Goal: Share content

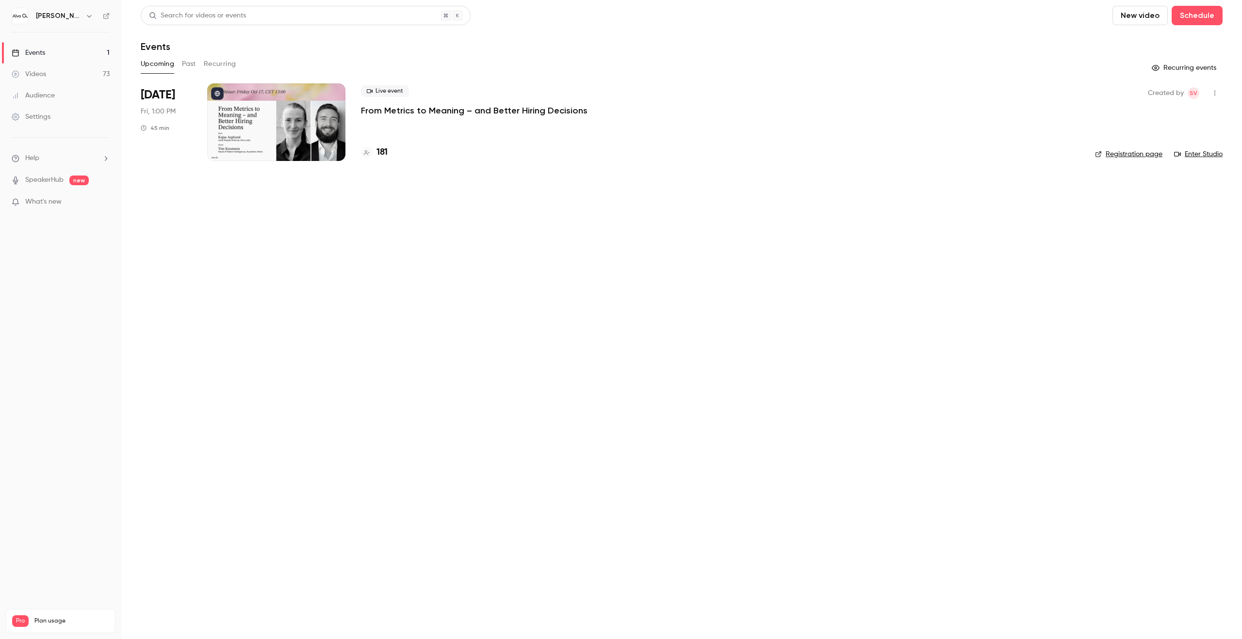
click at [180, 63] on div "Upcoming Past Recurring" at bounding box center [681, 64] width 1081 height 16
click at [189, 64] on button "Past" at bounding box center [189, 64] width 14 height 16
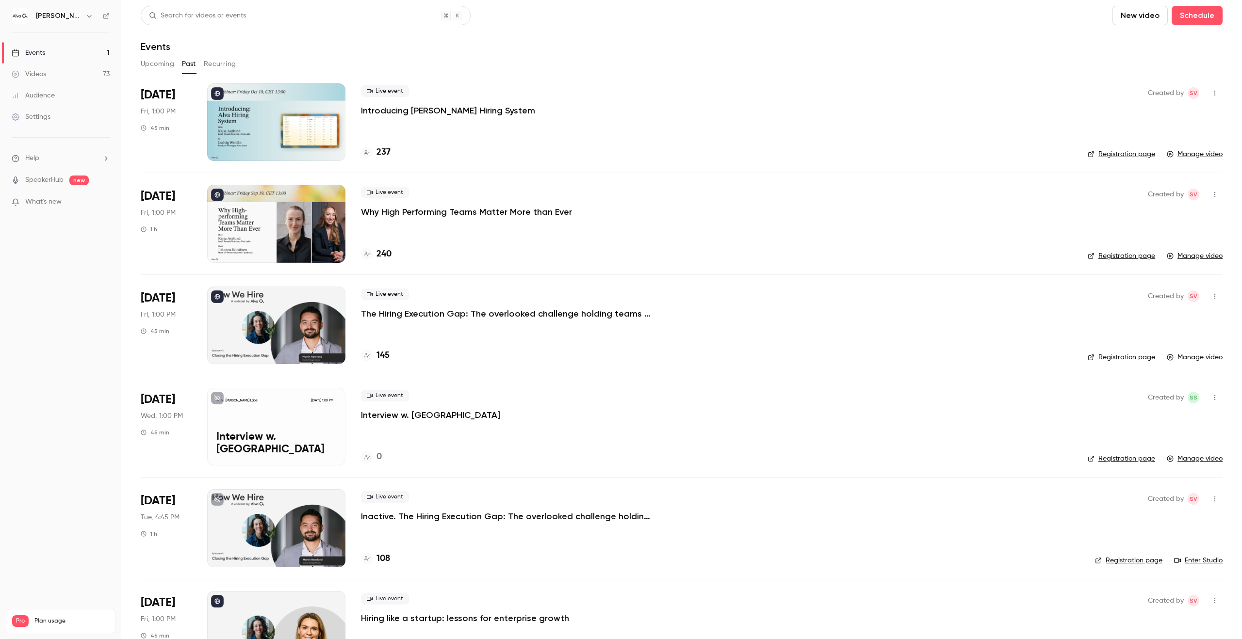
click at [382, 147] on h4 "237" at bounding box center [383, 152] width 14 height 13
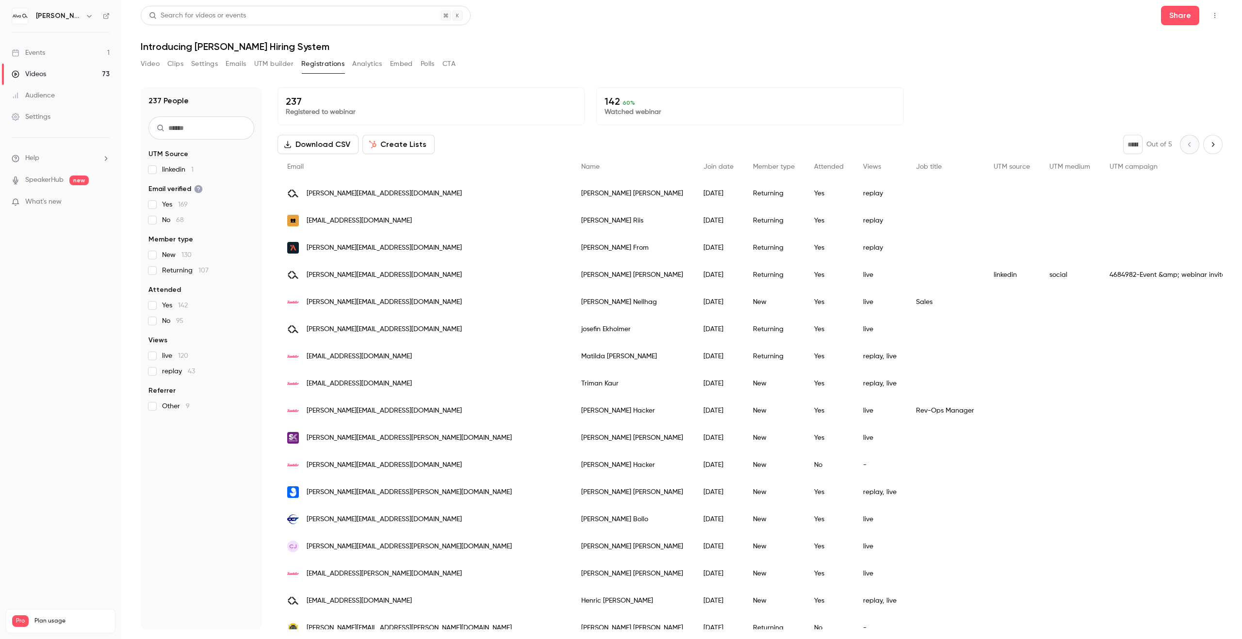
click at [212, 128] on input "text" at bounding box center [201, 127] width 106 height 23
type input "*********"
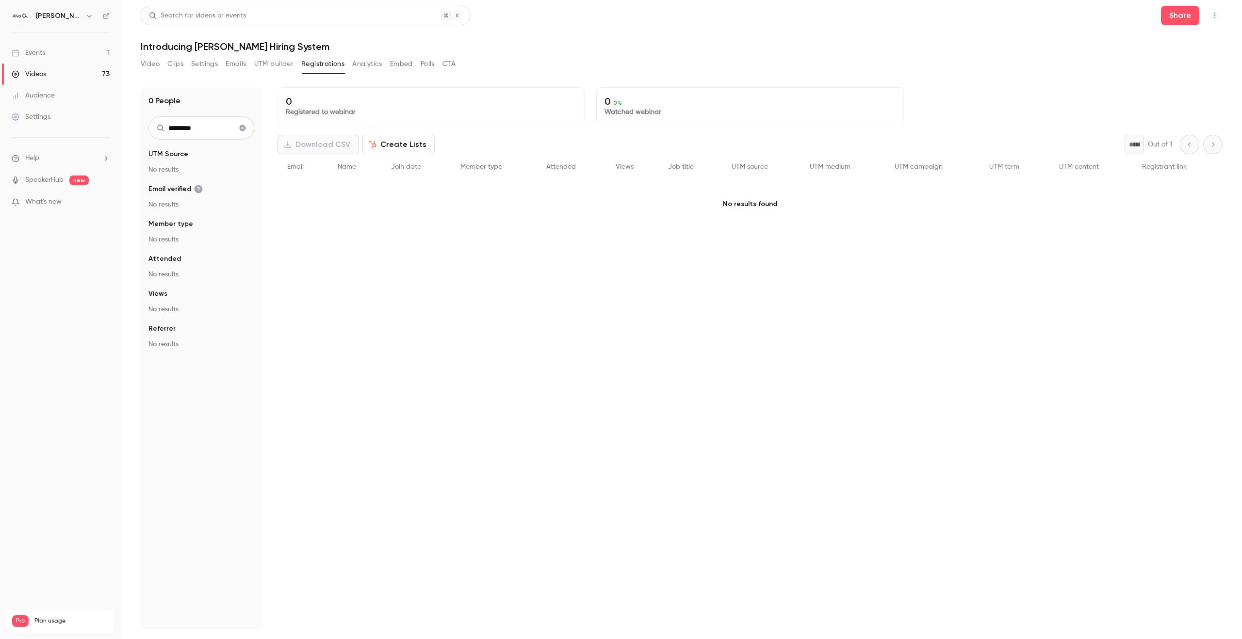
click at [242, 129] on icon "Clear search" at bounding box center [243, 128] width 6 height 6
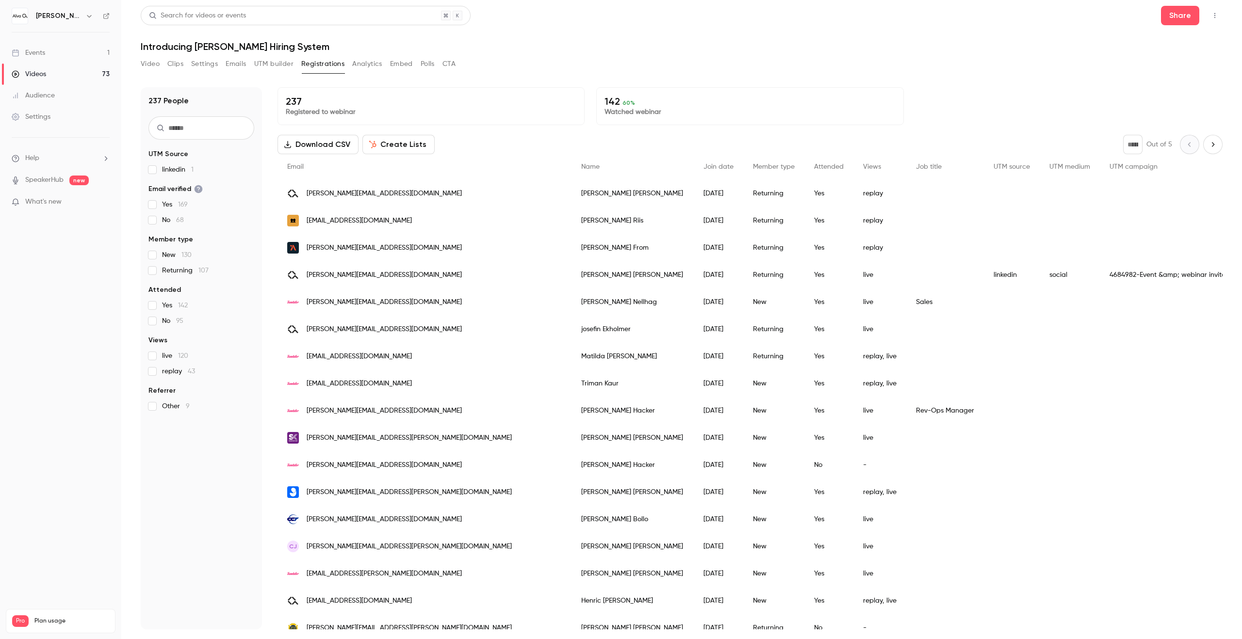
click at [335, 9] on div "Search for videos or events" at bounding box center [306, 15] width 330 height 19
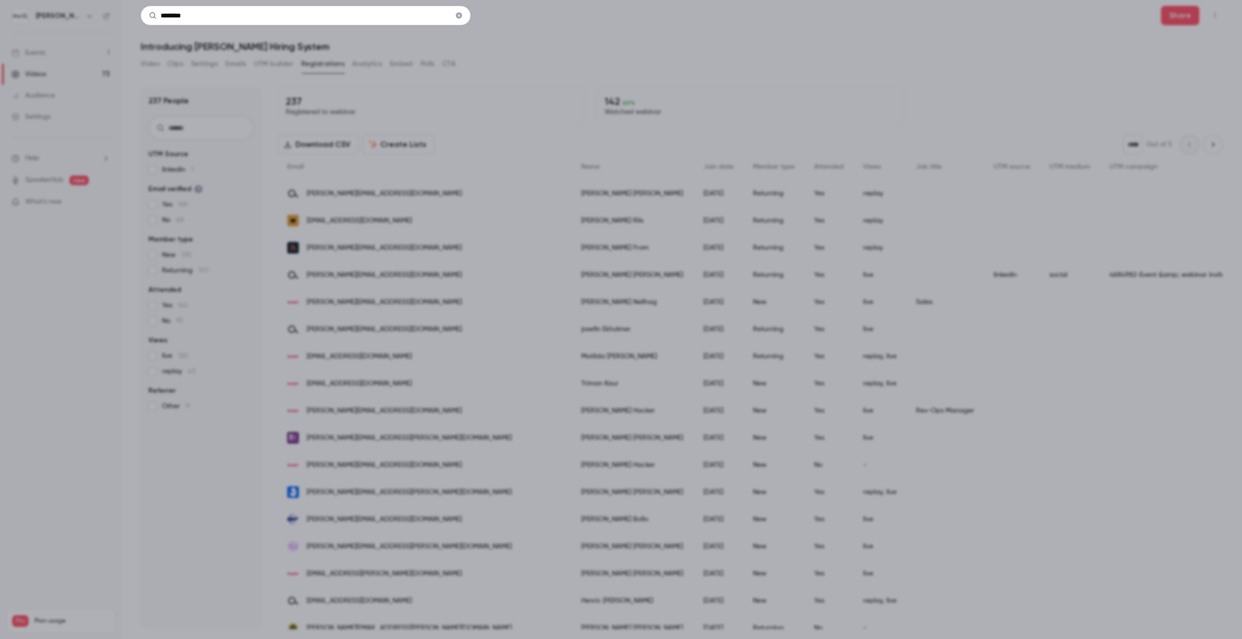
type input "********"
click at [246, 122] on div "********" at bounding box center [621, 319] width 1242 height 639
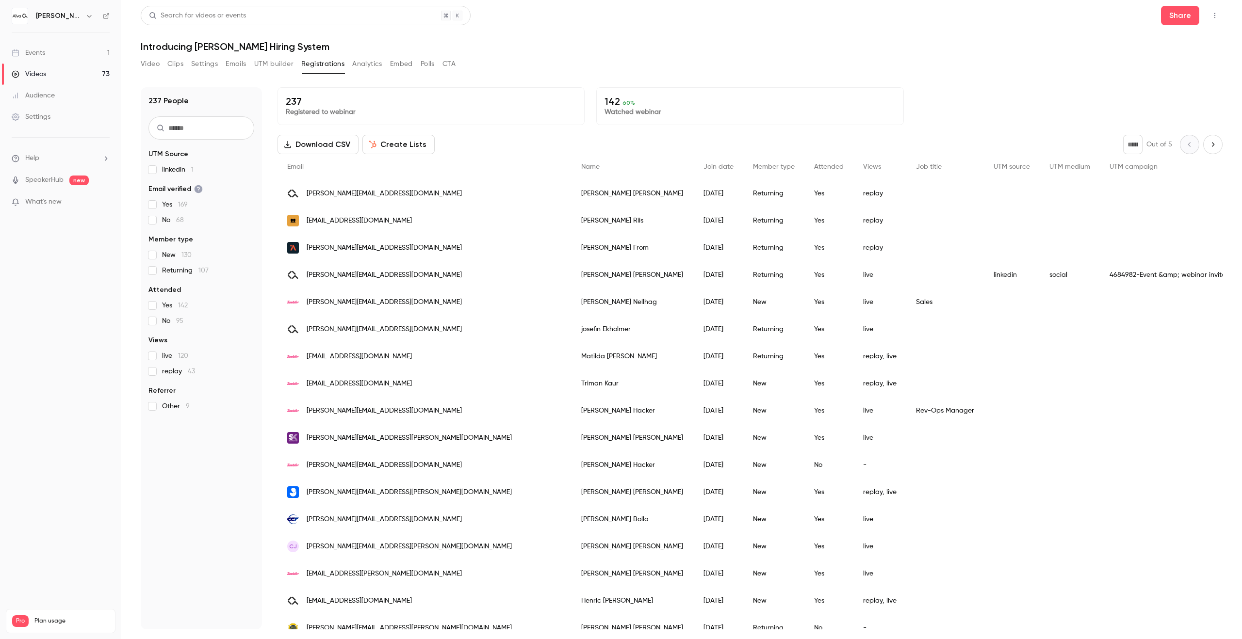
click at [215, 133] on input "text" at bounding box center [201, 127] width 106 height 23
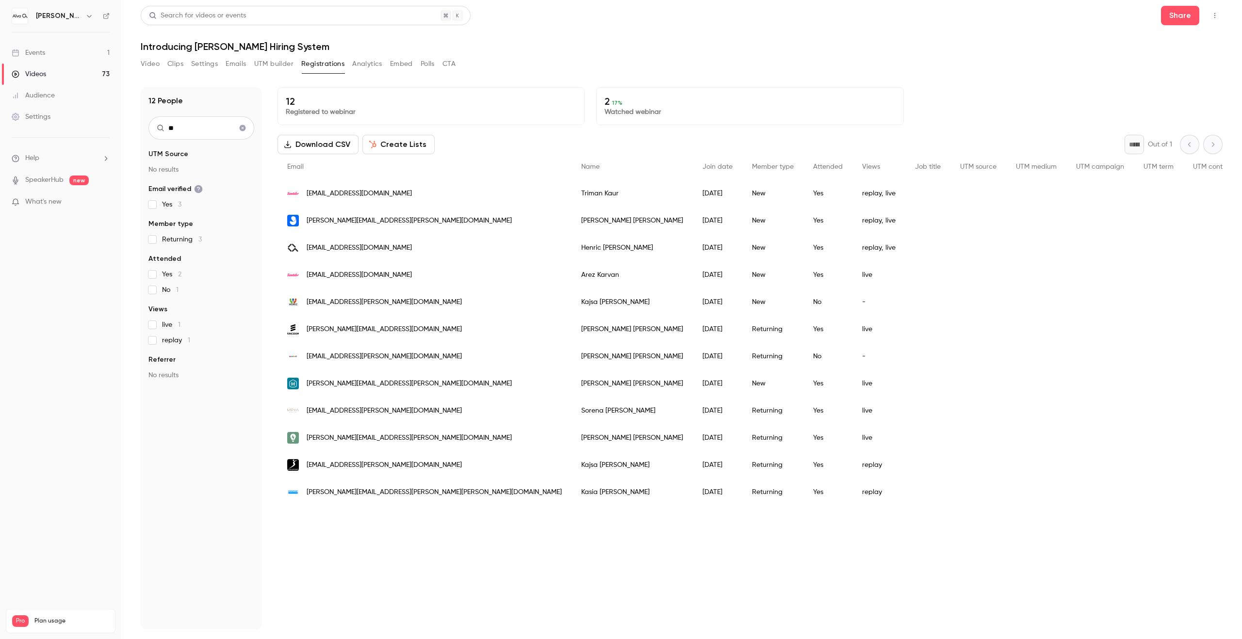
type input "*"
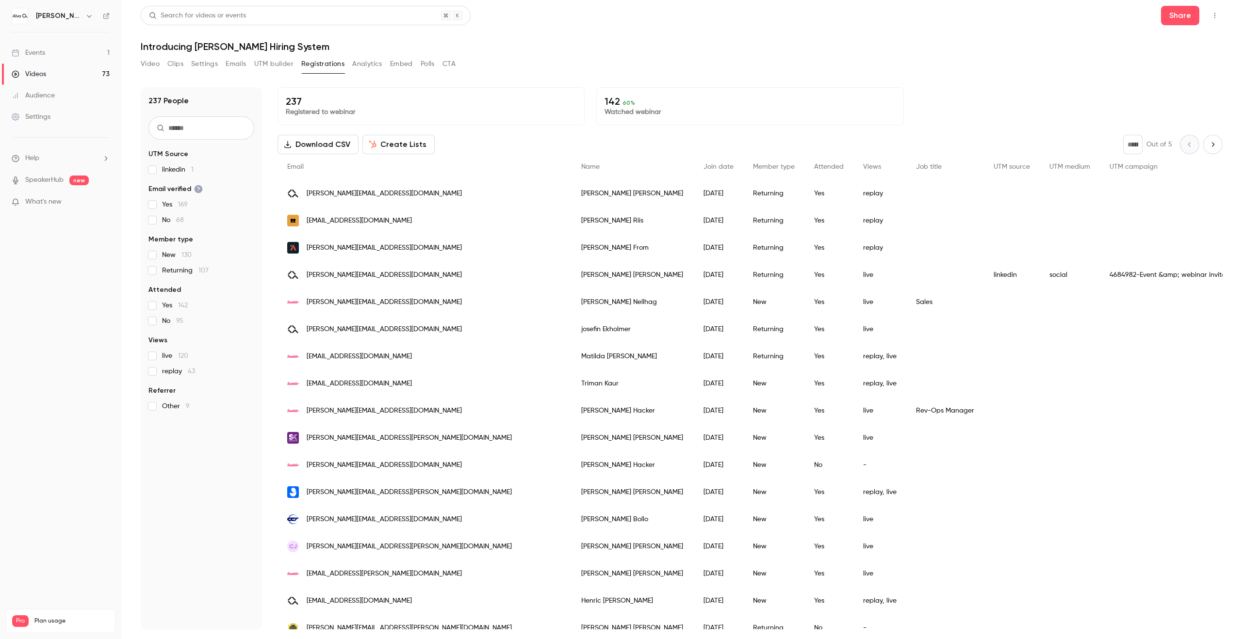
click at [721, 29] on header "Search for videos or events Share Introducing [PERSON_NAME] Hiring System" at bounding box center [681, 29] width 1081 height 47
click at [228, 120] on input "text" at bounding box center [201, 127] width 106 height 23
click at [1186, 21] on button "Share" at bounding box center [1180, 15] width 38 height 19
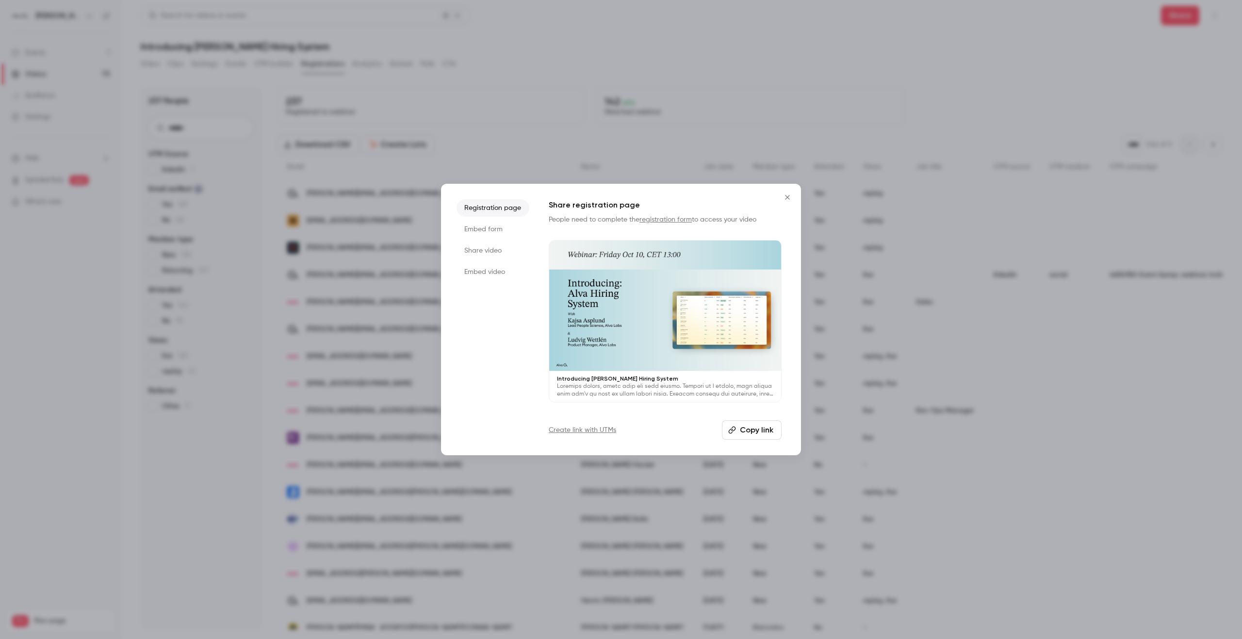
click at [789, 198] on icon "Close" at bounding box center [787, 198] width 12 height 8
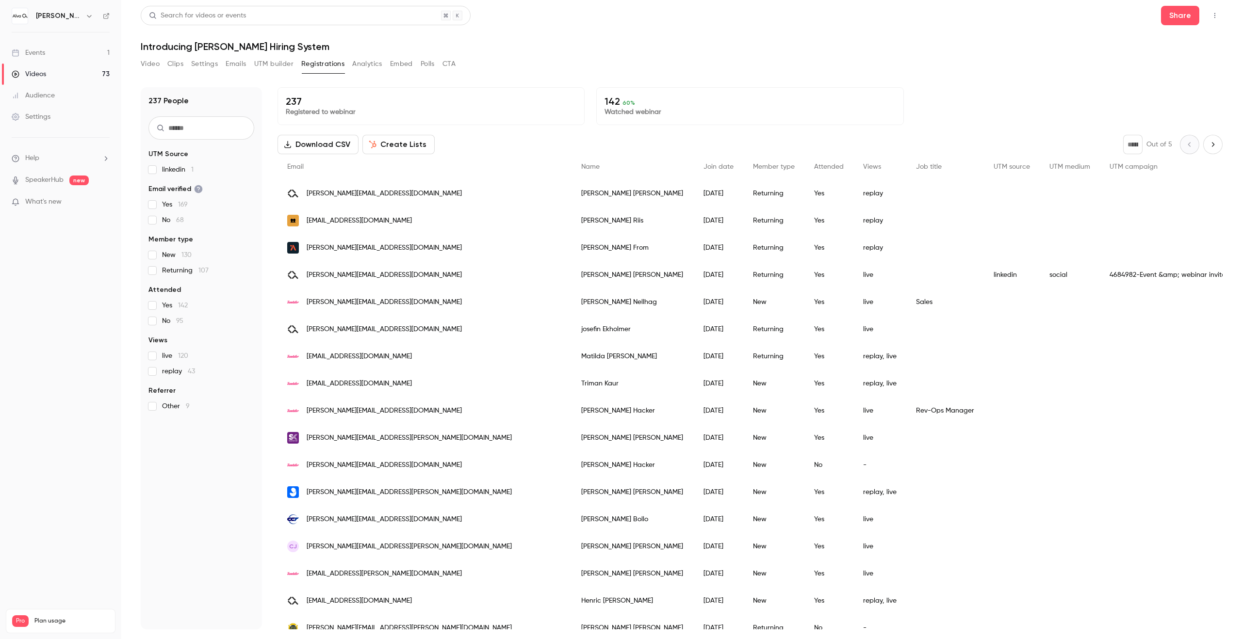
click at [220, 133] on input "text" at bounding box center [201, 127] width 106 height 23
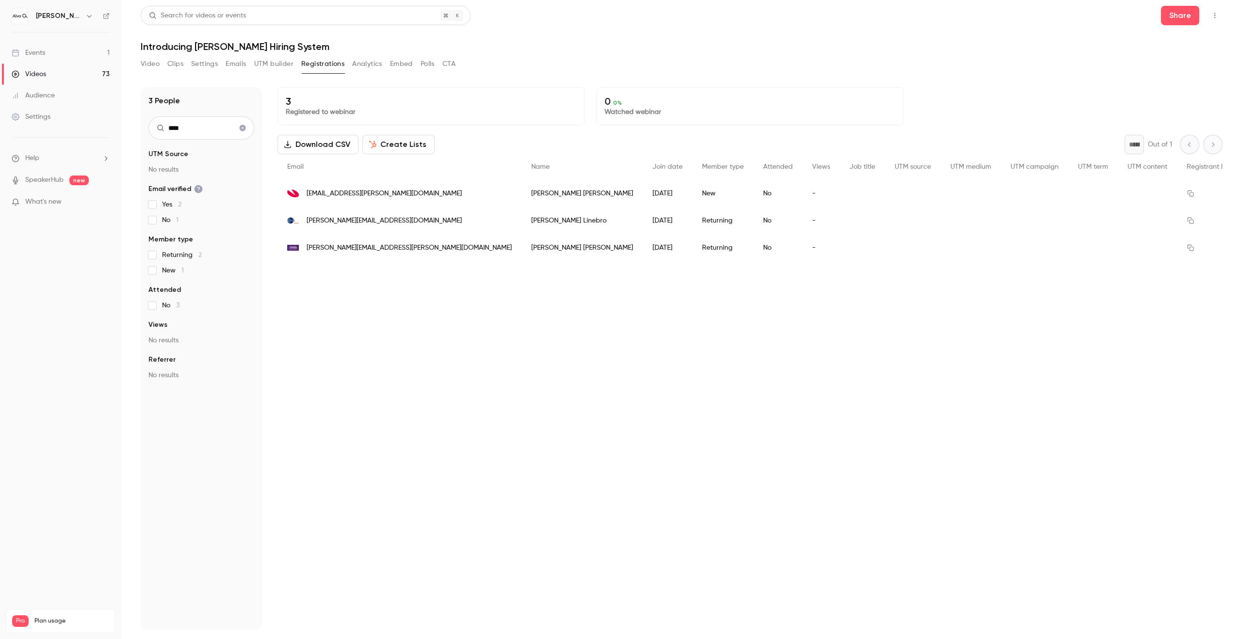
type input "****"
click at [85, 15] on icon "button" at bounding box center [89, 16] width 8 height 8
click at [100, 93] on div "Switch channel 2" at bounding box center [85, 89] width 100 height 10
click at [128, 81] on div "[PERSON_NAME][GEOGRAPHIC_DATA]" at bounding box center [94, 82] width 118 height 10
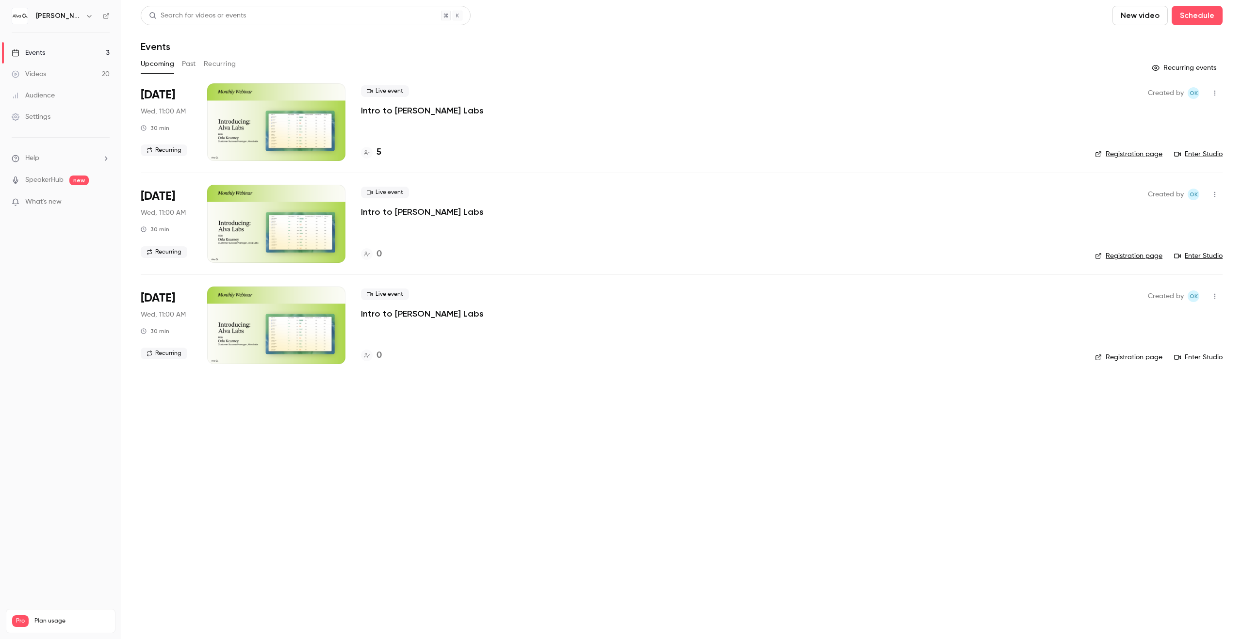
click at [214, 62] on button "Recurring" at bounding box center [220, 64] width 32 height 16
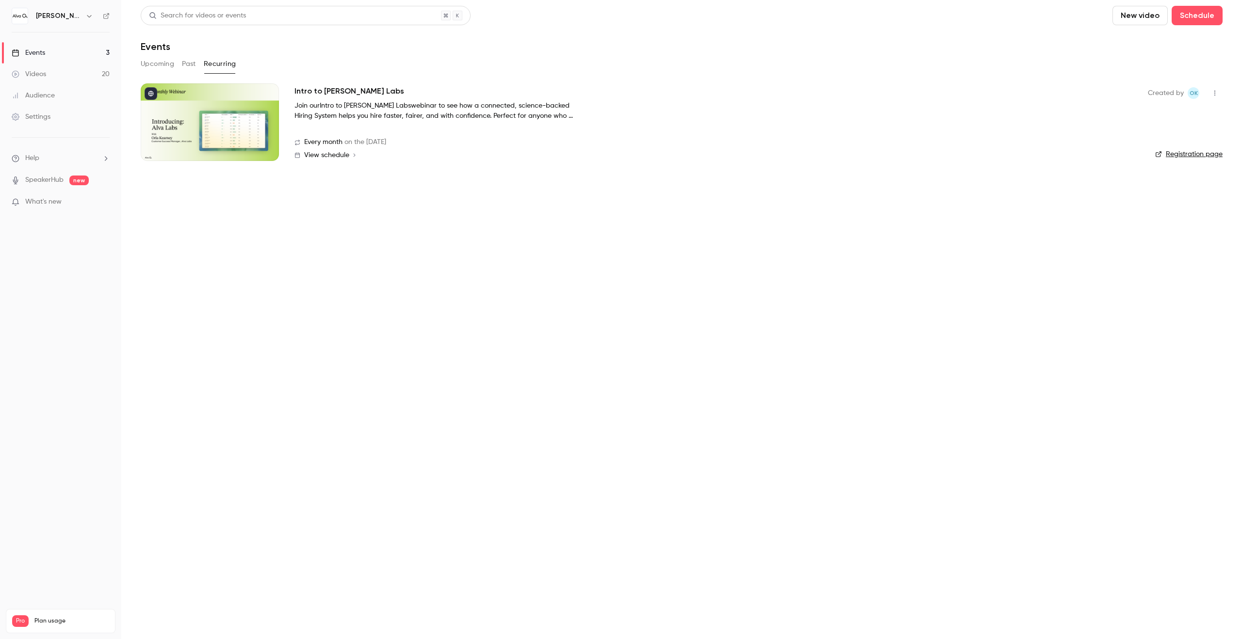
click at [845, 132] on div "Intro to [PERSON_NAME] Labs Join our Intro to [PERSON_NAME] Labs webinar to see…" at bounding box center [713, 122] width 838 height 78
click at [339, 101] on p "Join our Intro to [PERSON_NAME] Labs webinar to see how a connected, science-ba…" at bounding box center [439, 111] width 291 height 20
click at [336, 96] on h2 "Intro to [PERSON_NAME] Labs" at bounding box center [349, 91] width 110 height 12
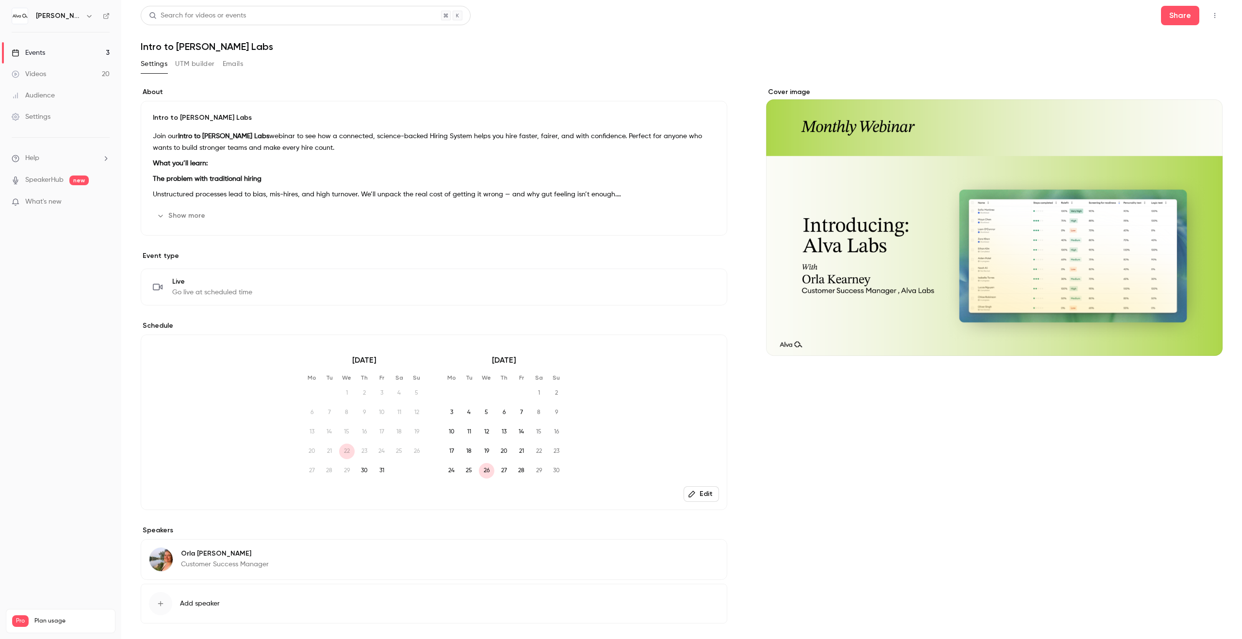
click at [1199, 7] on div "Share" at bounding box center [1192, 15] width 62 height 19
click at [1175, 19] on button "Share" at bounding box center [1180, 15] width 38 height 19
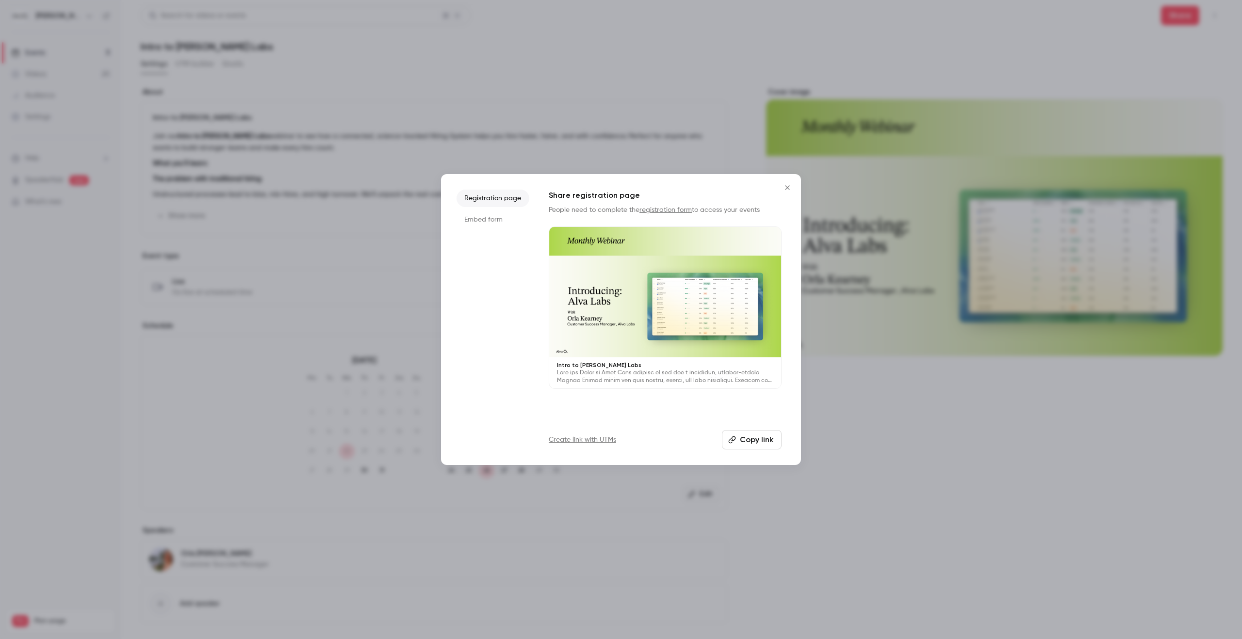
click at [750, 438] on button "Copy link" at bounding box center [752, 439] width 60 height 19
click at [760, 442] on button "Copy link" at bounding box center [752, 439] width 60 height 19
click at [783, 184] on icon "Close" at bounding box center [787, 188] width 12 height 8
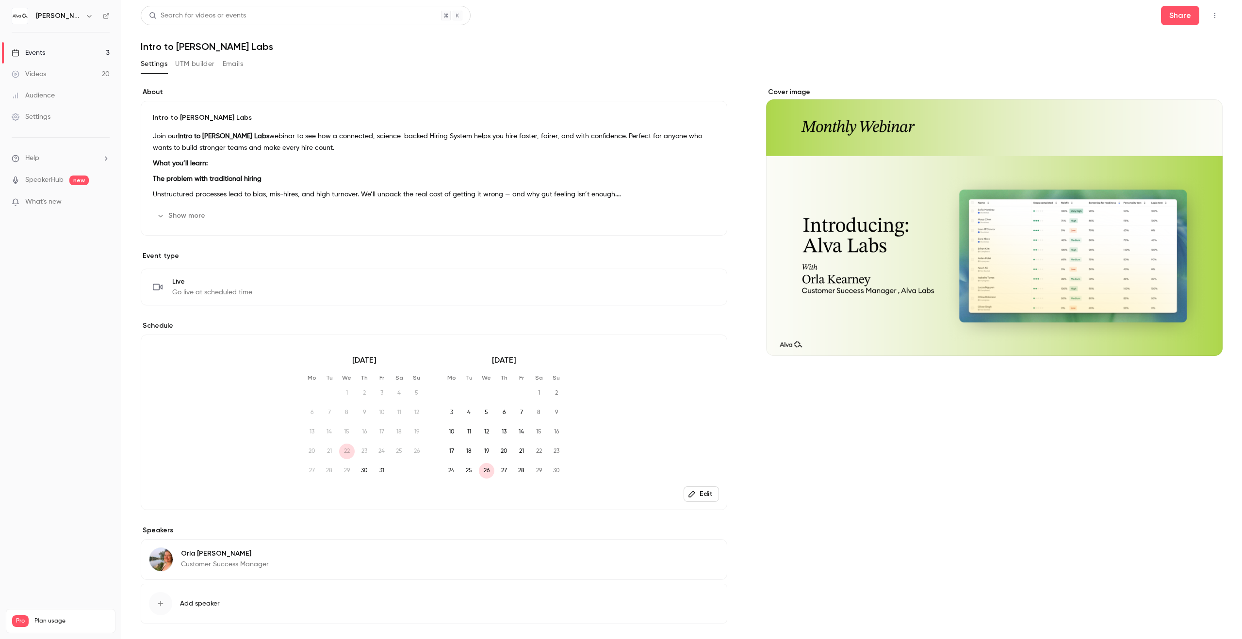
click at [880, 189] on div "Cover image" at bounding box center [994, 221] width 456 height 269
click at [0, 0] on input "Cover image" at bounding box center [0, 0] width 0 height 0
